Goal: Task Accomplishment & Management: Manage account settings

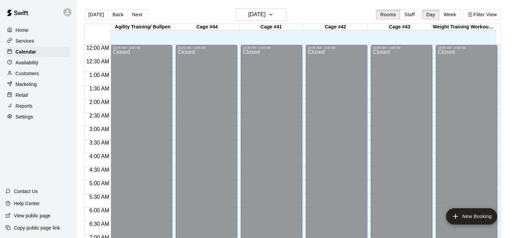
scroll to position [327, 0]
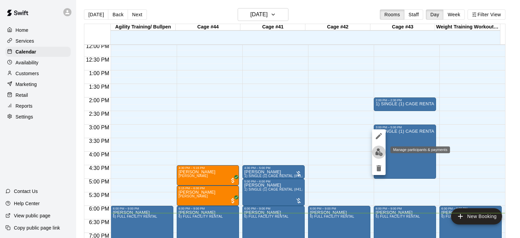
click at [377, 151] on img "edit" at bounding box center [379, 152] width 8 height 8
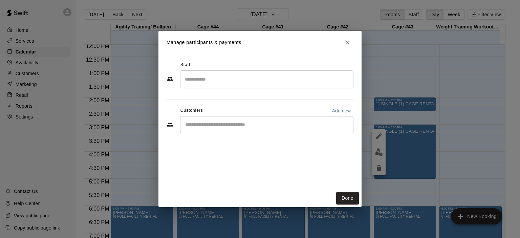
click at [200, 75] on input "Search staff" at bounding box center [266, 79] width 167 height 12
click at [352, 199] on button "Done" at bounding box center [347, 198] width 23 height 13
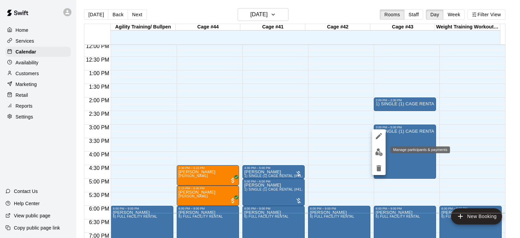
click at [379, 150] on img "edit" at bounding box center [379, 152] width 8 height 8
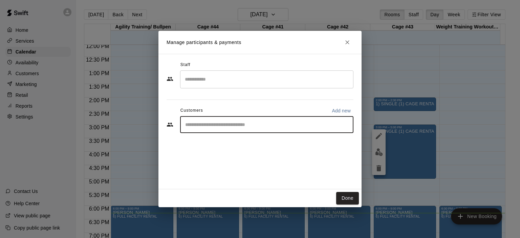
click at [207, 126] on input "Start typing to search customers..." at bounding box center [266, 124] width 167 height 7
type input "****"
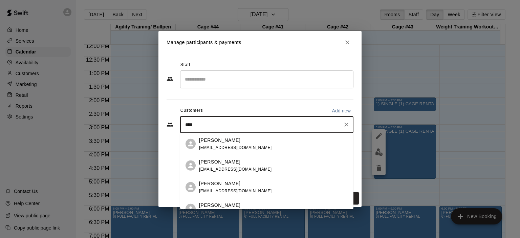
click at [225, 141] on div "[PERSON_NAME]" at bounding box center [235, 139] width 73 height 7
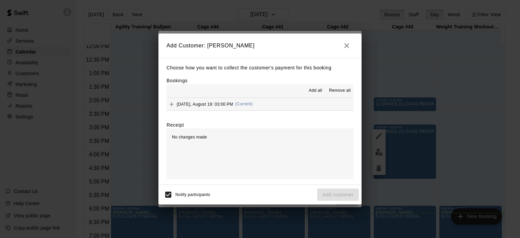
click at [249, 106] on span "(Current)" at bounding box center [244, 104] width 18 height 5
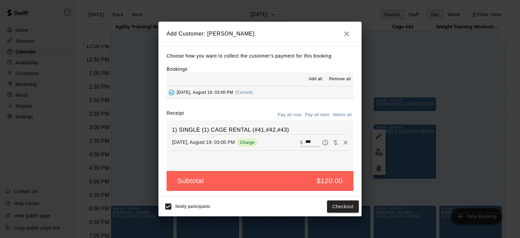
click at [315, 114] on button "Pay all later" at bounding box center [317, 115] width 28 height 10
click at [336, 209] on button "Add customer" at bounding box center [338, 206] width 42 height 13
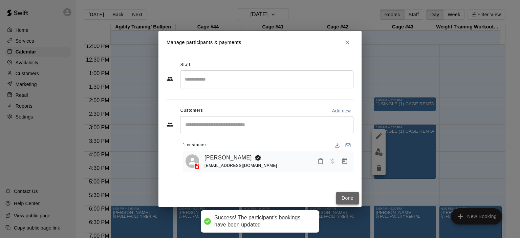
click at [345, 201] on button "Done" at bounding box center [347, 198] width 23 height 13
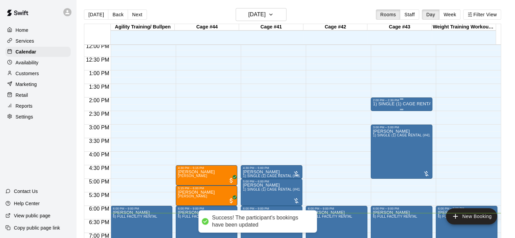
click at [384, 104] on p "1) SINGLE (1) CAGE RENTAL (#41,#42,#43)" at bounding box center [402, 104] width 58 height 0
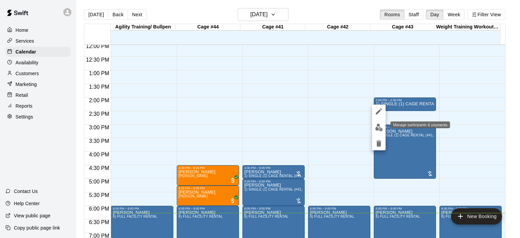
click at [378, 130] on img "edit" at bounding box center [379, 128] width 8 height 8
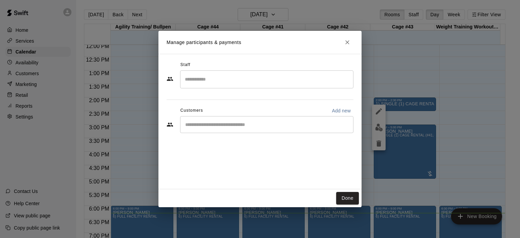
click at [302, 128] on div "​" at bounding box center [266, 124] width 173 height 17
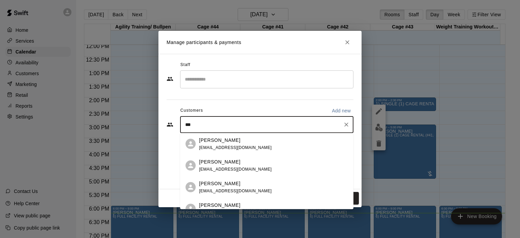
type input "****"
click at [262, 145] on div "[PERSON_NAME] [EMAIL_ADDRESS][DOMAIN_NAME]" at bounding box center [273, 143] width 149 height 15
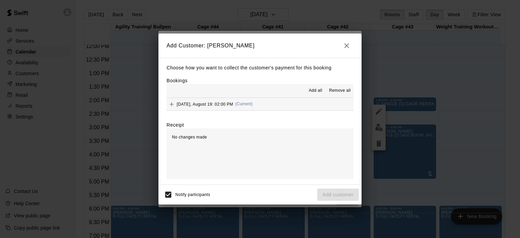
click at [244, 105] on span "(Current)" at bounding box center [244, 104] width 18 height 5
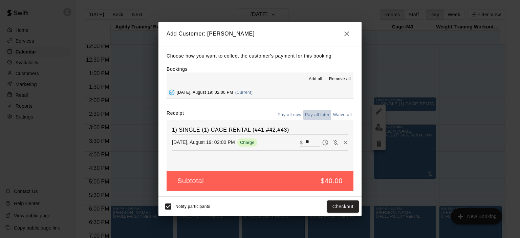
click at [317, 113] on button "Pay all later" at bounding box center [317, 115] width 28 height 10
click at [347, 207] on button "Add customer" at bounding box center [338, 206] width 42 height 13
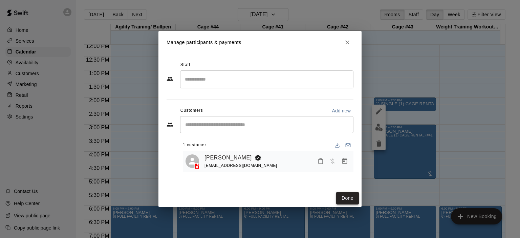
click at [345, 196] on button "Done" at bounding box center [347, 198] width 23 height 13
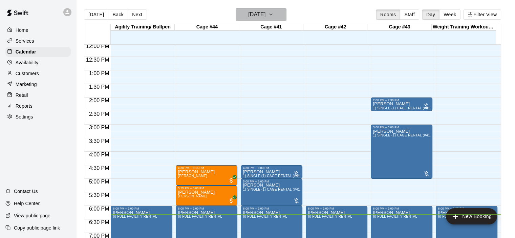
click at [274, 16] on icon "button" at bounding box center [270, 14] width 5 height 8
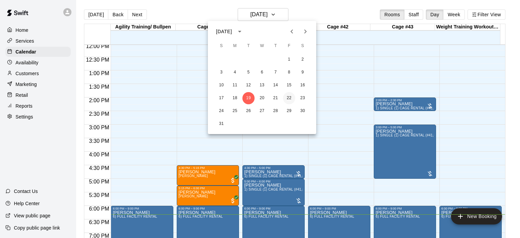
click at [288, 100] on button "22" at bounding box center [289, 98] width 12 height 12
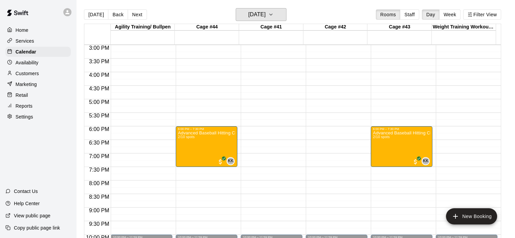
scroll to position [394, 0]
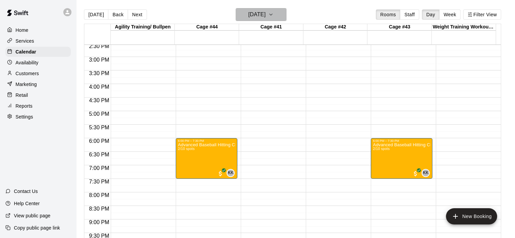
click at [274, 16] on icon "button" at bounding box center [270, 14] width 5 height 8
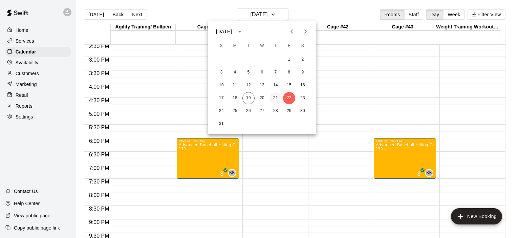
click at [277, 101] on button "21" at bounding box center [275, 98] width 12 height 12
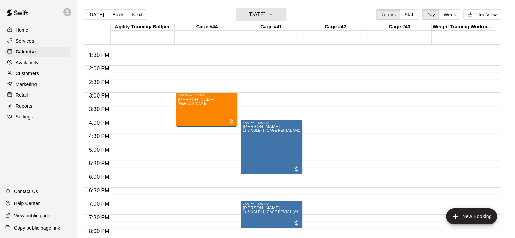
scroll to position [361, 0]
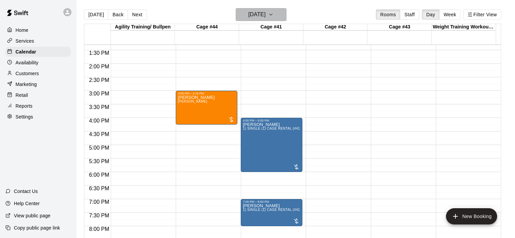
click at [274, 13] on icon "button" at bounding box center [270, 14] width 5 height 8
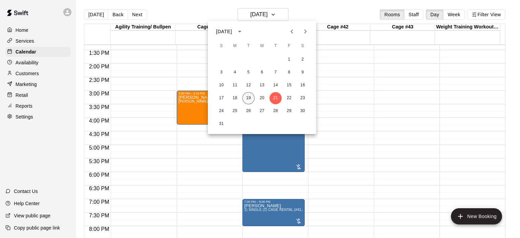
click at [249, 93] on button "19" at bounding box center [248, 98] width 12 height 12
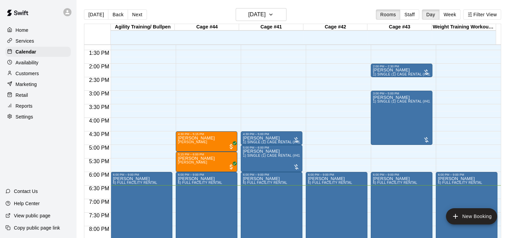
click at [22, 120] on p "Settings" at bounding box center [25, 116] width 18 height 7
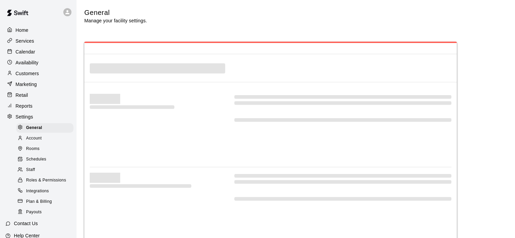
select select "**"
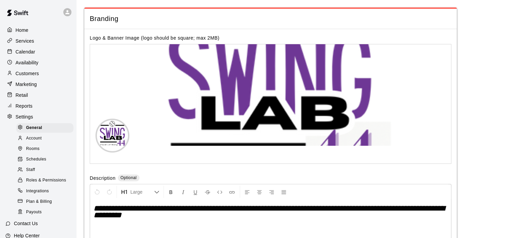
scroll to position [1385, 0]
click at [35, 175] on div "Staff" at bounding box center [44, 169] width 57 height 9
